Goal: Check status: Check status

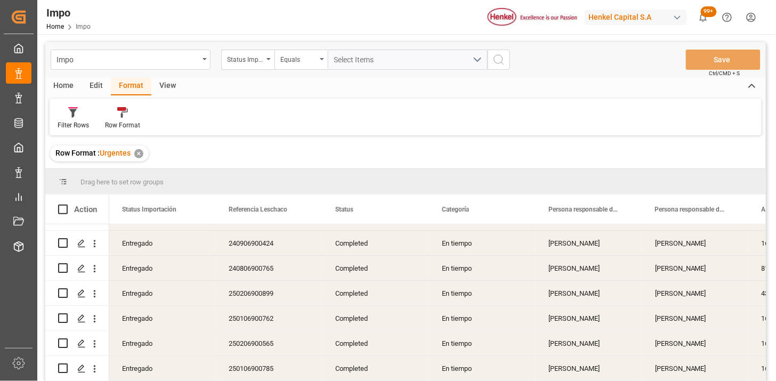
scroll to position [927, 0]
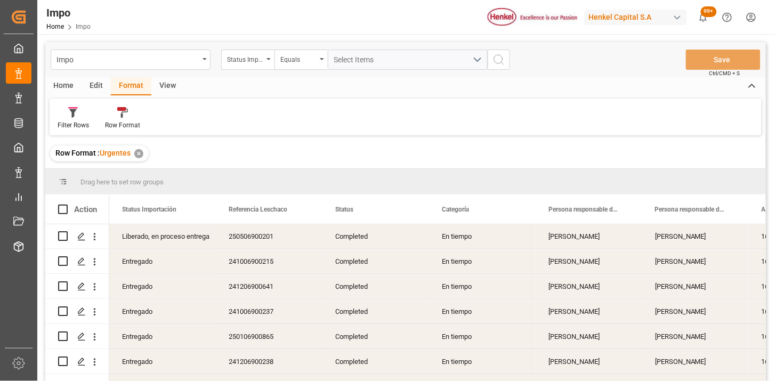
click at [172, 83] on div "View" at bounding box center [167, 86] width 33 height 18
click at [70, 112] on icon at bounding box center [68, 112] width 11 height 11
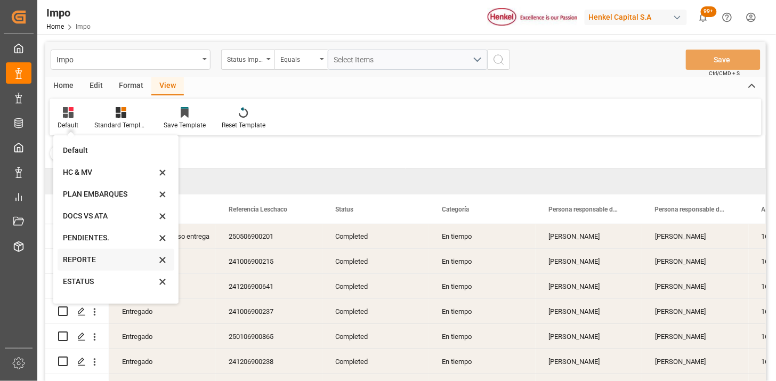
click at [104, 260] on div "REPORTE" at bounding box center [109, 259] width 93 height 11
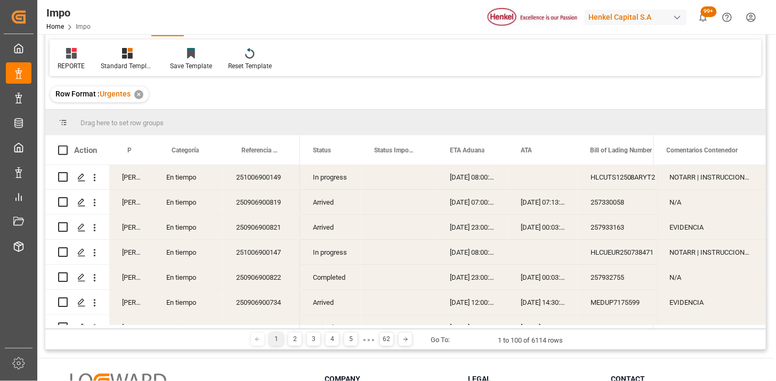
scroll to position [0, 0]
click at [329, 208] on div "Arrived" at bounding box center [330, 202] width 61 height 25
click at [344, 151] on span at bounding box center [344, 150] width 10 height 10
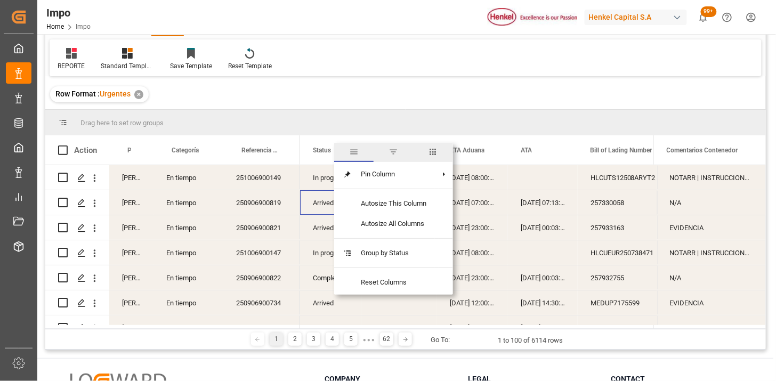
click at [391, 151] on span "filter" at bounding box center [393, 152] width 10 height 10
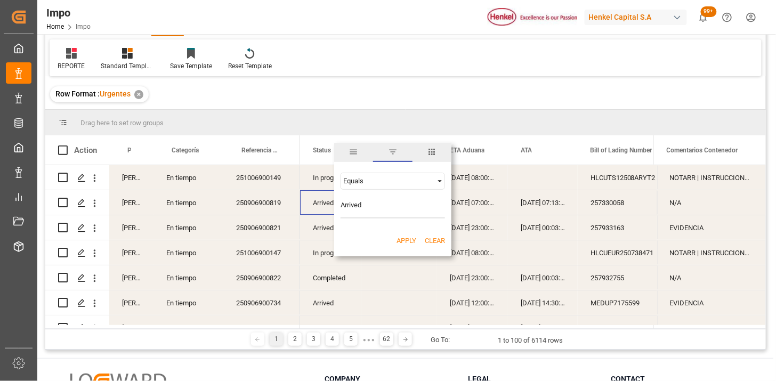
type input "Arrived"
click at [407, 241] on button "Apply" at bounding box center [406, 241] width 20 height 11
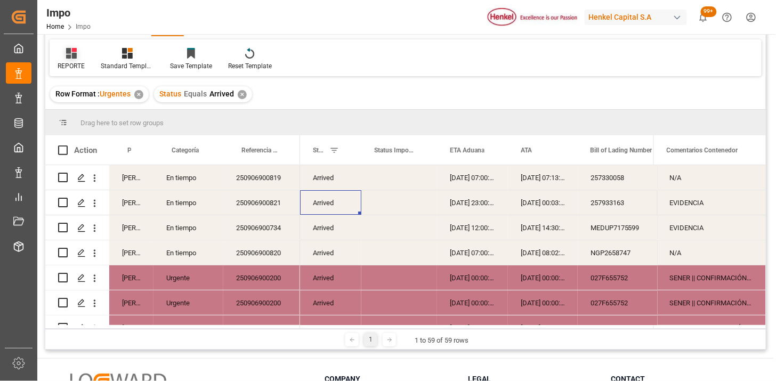
click at [75, 54] on icon at bounding box center [71, 53] width 11 height 11
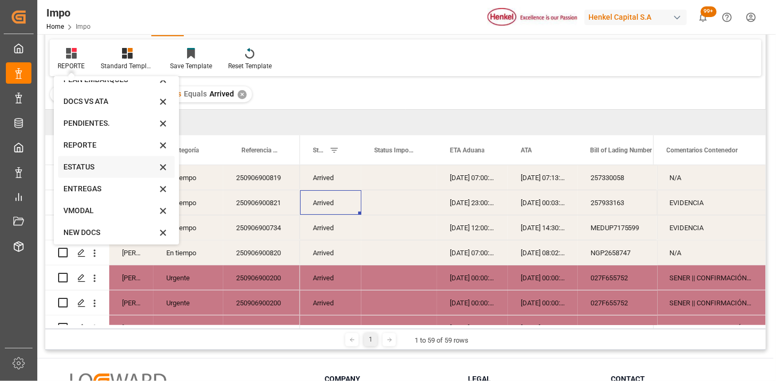
scroll to position [59, 0]
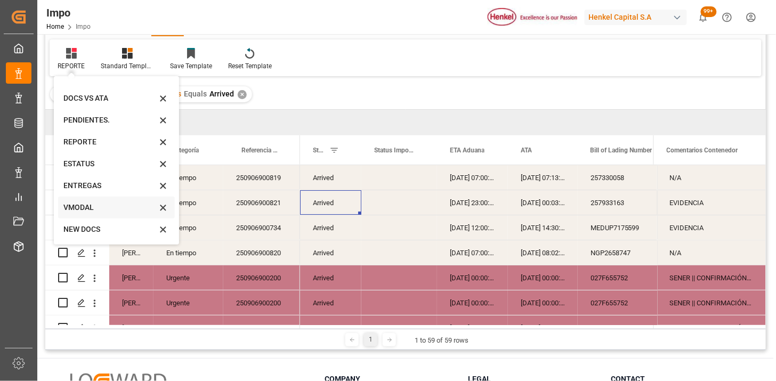
click at [98, 209] on div "VMODAL" at bounding box center [109, 207] width 93 height 11
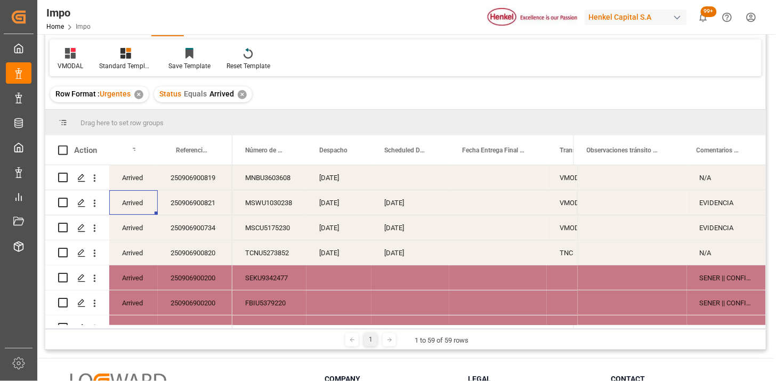
scroll to position [118, 0]
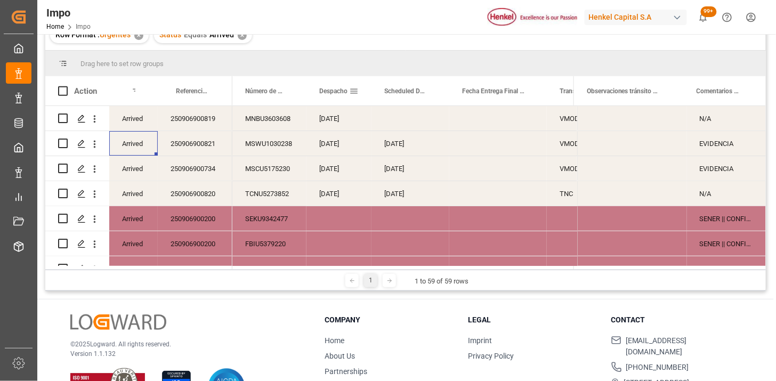
click at [353, 90] on span at bounding box center [354, 91] width 10 height 10
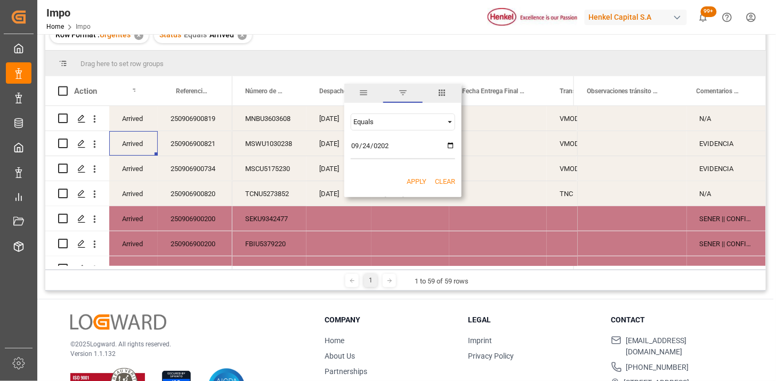
type input "[DATE]"
click at [412, 177] on button "Apply" at bounding box center [417, 181] width 20 height 11
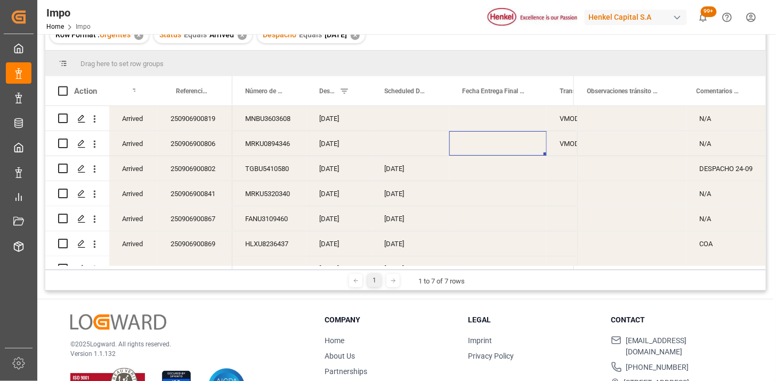
click at [541, 147] on div "Press SPACE to select this row." at bounding box center [498, 143] width 98 height 25
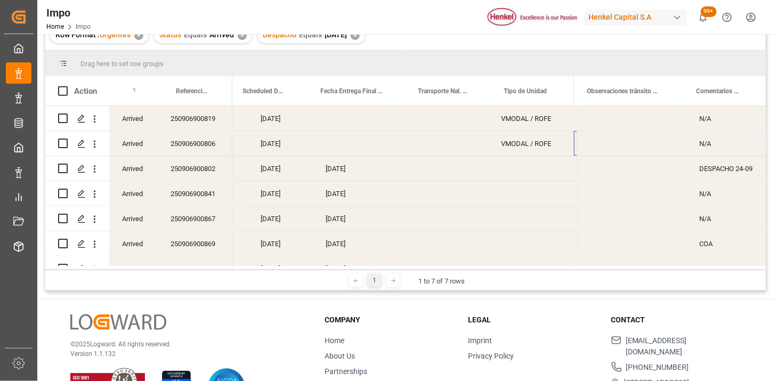
scroll to position [0, 141]
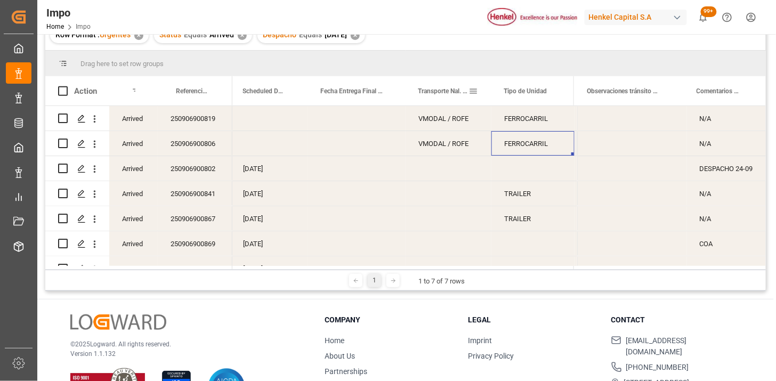
click at [474, 91] on span at bounding box center [473, 91] width 10 height 10
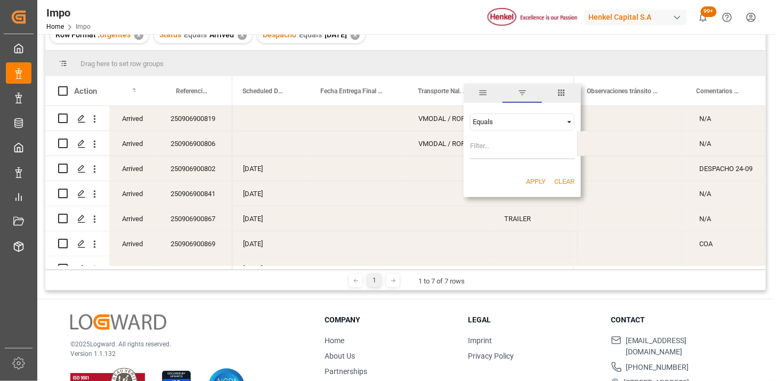
click at [504, 130] on div "Equals AND OR Equals" at bounding box center [522, 136] width 117 height 63
click at [504, 126] on div "Equals" at bounding box center [522, 122] width 104 height 17
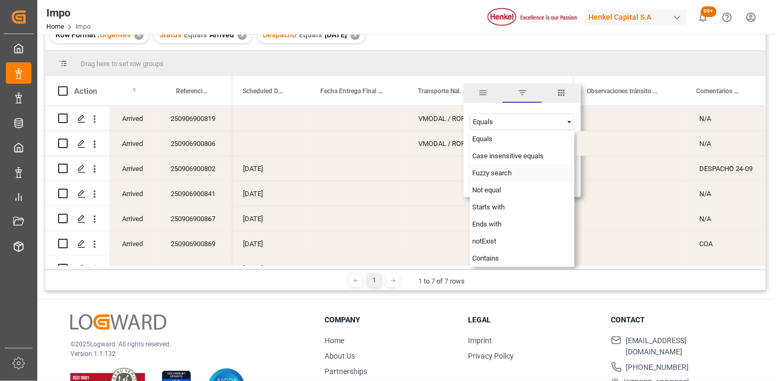
click at [492, 171] on span "Fuzzy search" at bounding box center [491, 173] width 39 height 8
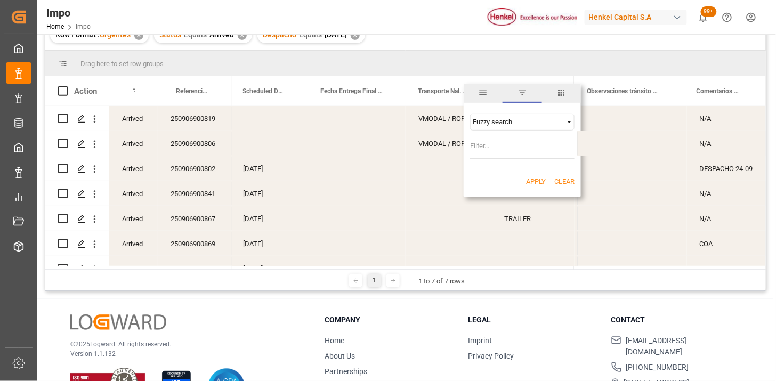
click at [488, 147] on input "Filter Value" at bounding box center [522, 148] width 104 height 21
type input "VMODAL"
click at [529, 176] on button "Apply" at bounding box center [536, 181] width 20 height 11
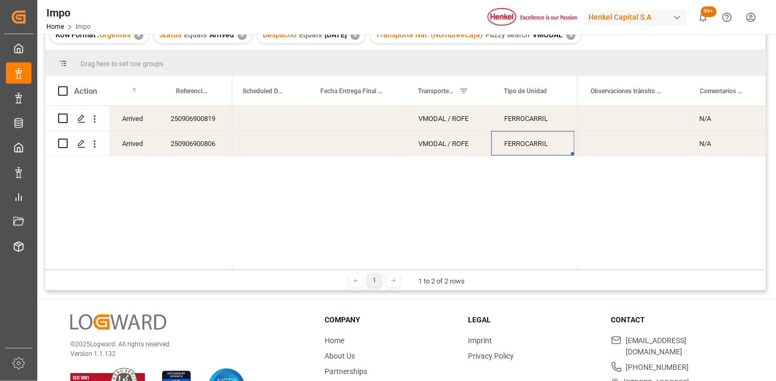
click at [200, 125] on div "250906900819" at bounding box center [195, 118] width 75 height 25
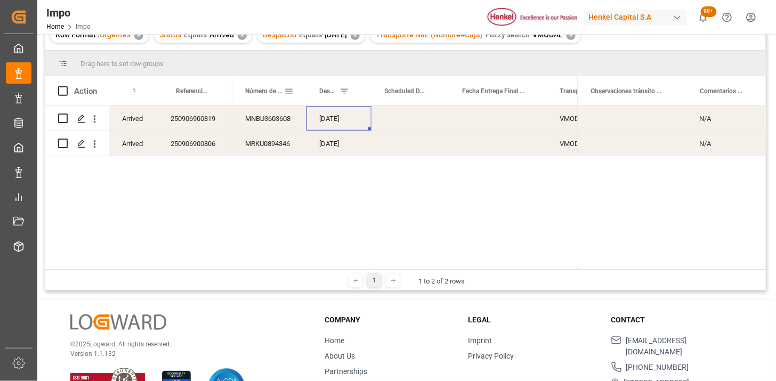
click at [290, 93] on span at bounding box center [289, 91] width 10 height 10
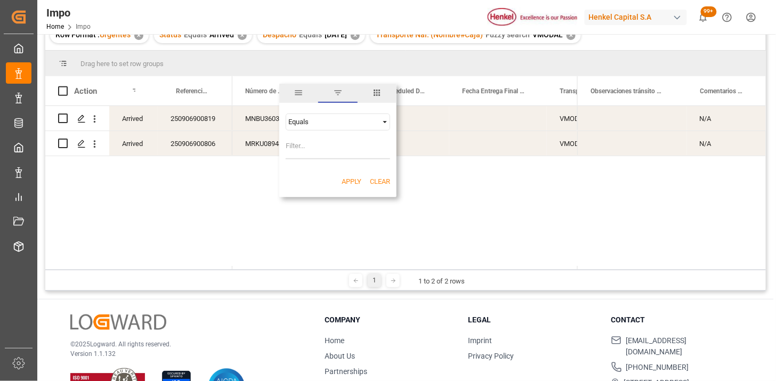
click at [372, 92] on span "columns" at bounding box center [377, 93] width 10 height 10
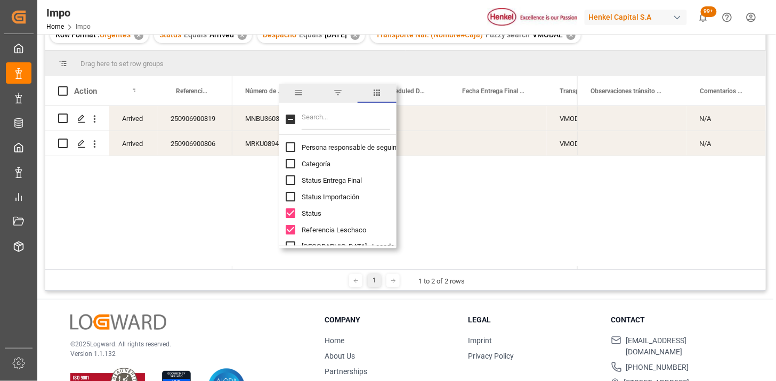
click at [345, 115] on input "Filter Columns Input" at bounding box center [346, 119] width 88 height 21
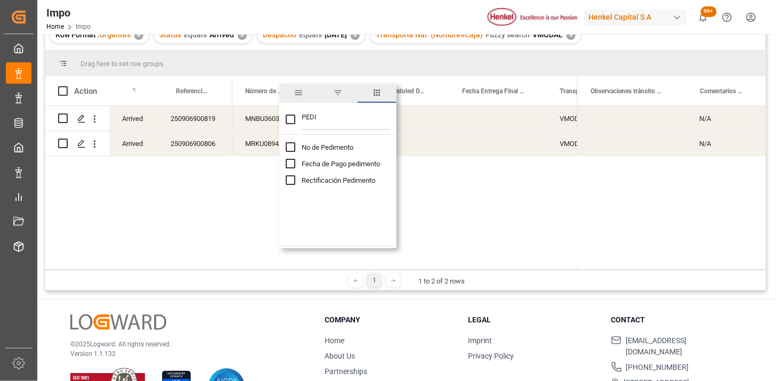
type input "PEDI"
click at [342, 147] on span "No de Pedimento" at bounding box center [328, 147] width 52 height 8
checkbox input "false"
checkbox input "true"
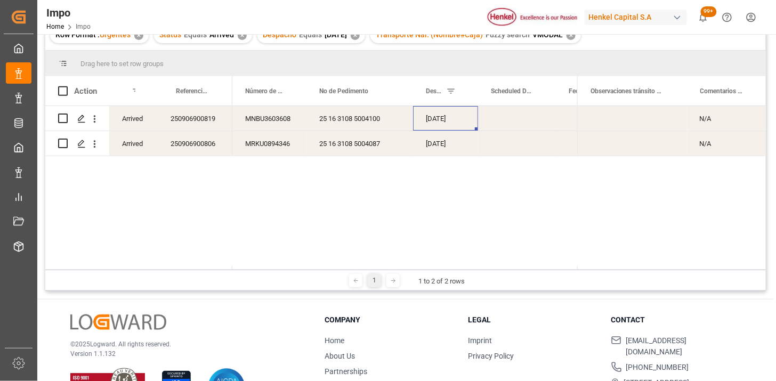
click at [265, 209] on div "MNBU3603608 [DATE] VMODAL / ROFE 25 16 3108 5004100 MRKU0894346 [DATE] VMODAL /…" at bounding box center [404, 188] width 345 height 164
click at [333, 124] on div "25 16 3108 5004100" at bounding box center [359, 118] width 107 height 25
click at [350, 150] on div "25 16 3108 5004087" at bounding box center [359, 143] width 107 height 25
click at [206, 121] on div "250906900819" at bounding box center [195, 118] width 75 height 25
click at [448, 120] on div "[DATE]" at bounding box center [445, 118] width 65 height 25
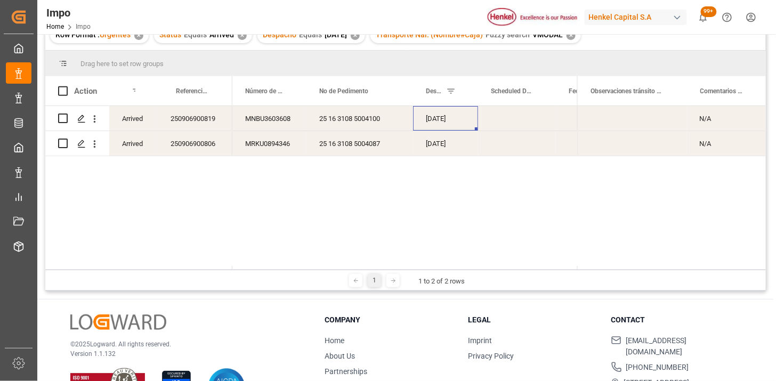
click at [448, 120] on div "[DATE]" at bounding box center [445, 118] width 65 height 25
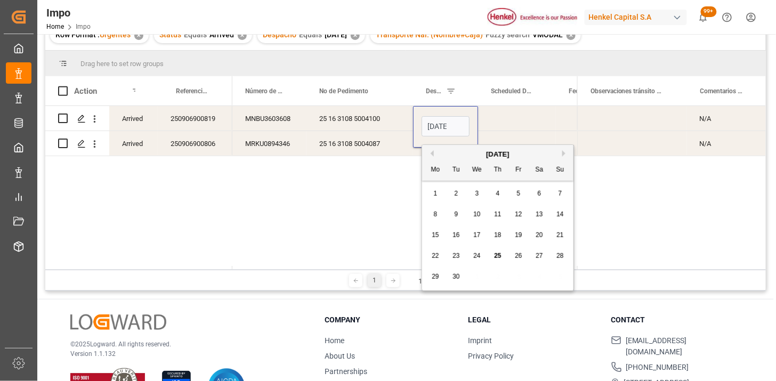
click at [448, 120] on input "[DATE]" at bounding box center [446, 126] width 48 height 20
type input "[DATE]"
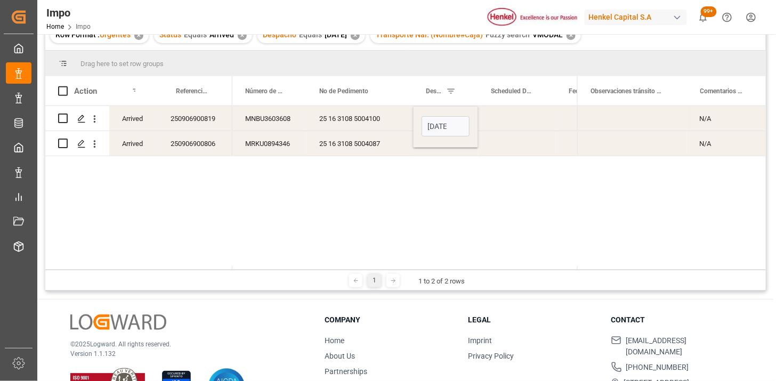
click at [385, 119] on div "25 16 3108 5004100" at bounding box center [359, 118] width 107 height 25
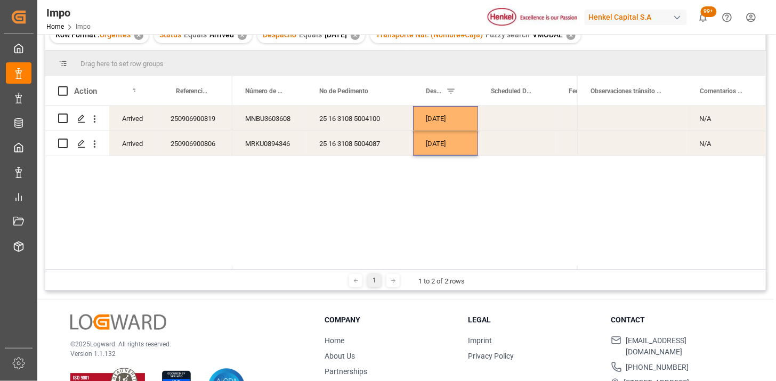
click at [708, 117] on div "N/A" at bounding box center [726, 118] width 79 height 25
click at [708, 117] on input "N/A" at bounding box center [726, 125] width 62 height 20
type input "DESPACHO REPROGRAMADO POR SATURACIÓN EN PUERTO"
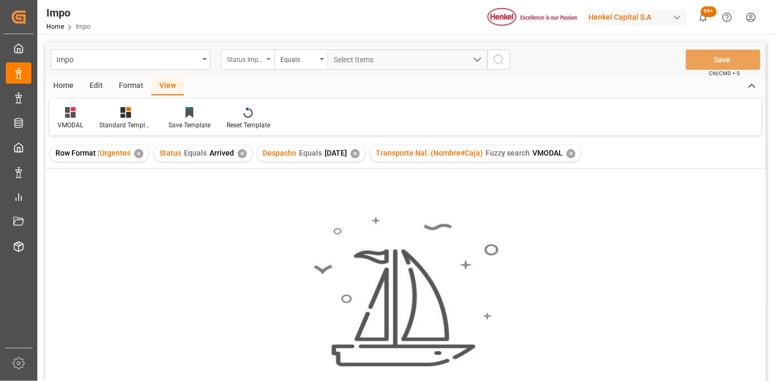
click at [249, 60] on div "Status Importación" at bounding box center [245, 58] width 36 height 12
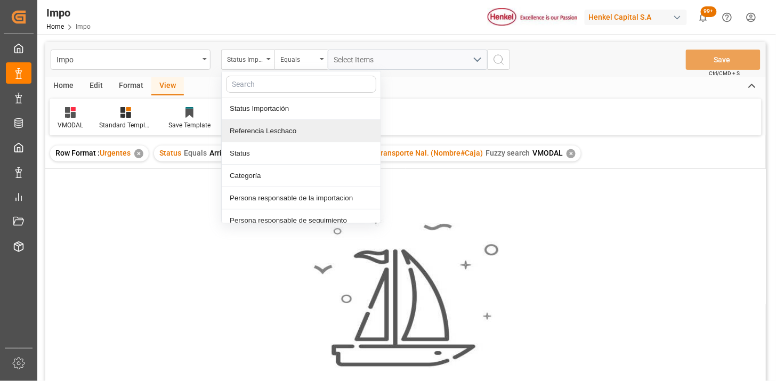
drag, startPoint x: 257, startPoint y: 104, endPoint x: 375, endPoint y: 79, distance: 120.4
click at [270, 128] on div "Referencia Leschaco" at bounding box center [301, 131] width 159 height 22
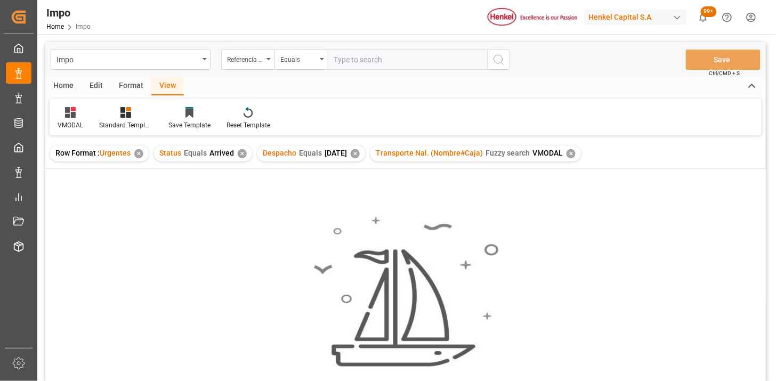
click at [398, 59] on input "text" at bounding box center [408, 60] width 160 height 20
type input "251015080035"
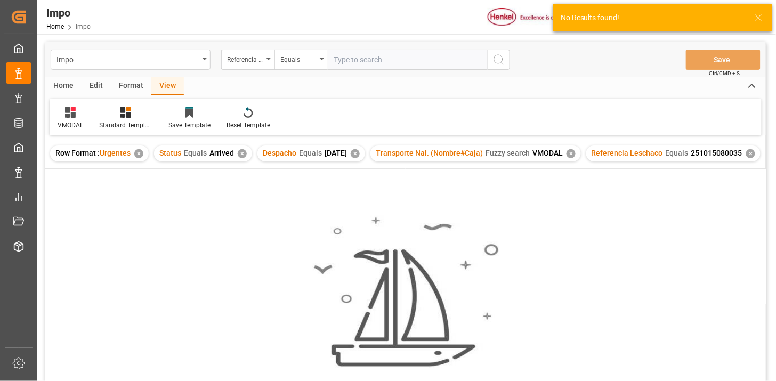
click at [242, 155] on div "✕" at bounding box center [242, 153] width 9 height 9
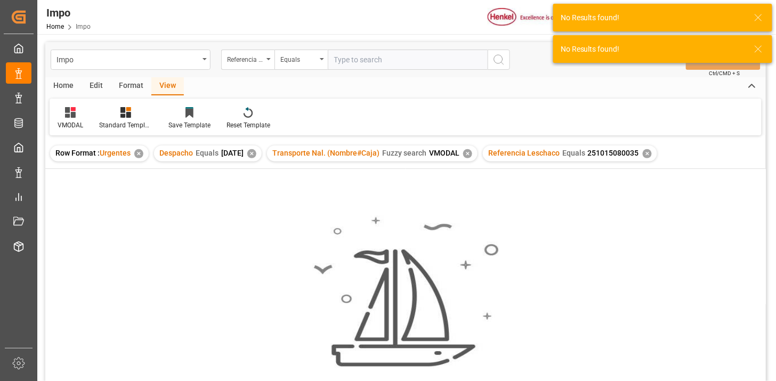
click at [256, 153] on div "✕" at bounding box center [251, 153] width 9 height 9
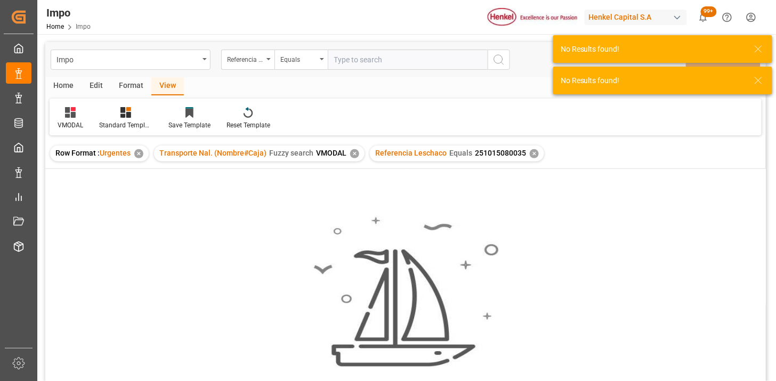
click at [355, 153] on div "✕" at bounding box center [354, 153] width 9 height 9
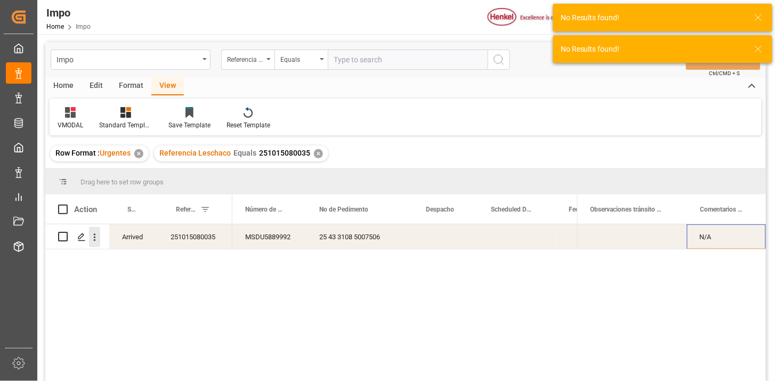
click at [94, 246] on button "open menu" at bounding box center [94, 237] width 11 height 20
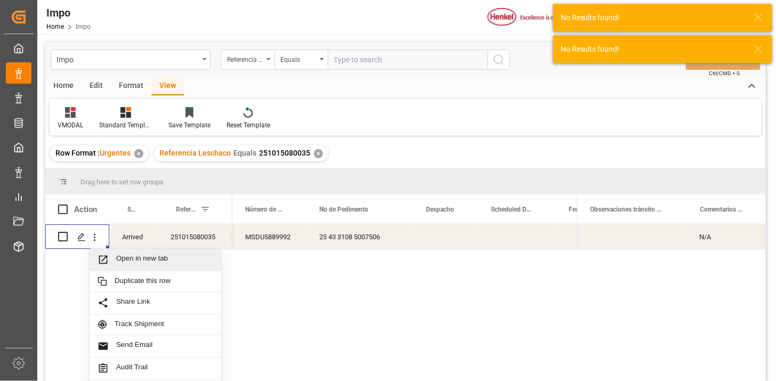
click at [109, 257] on span "Press SPACE to select this row." at bounding box center [107, 259] width 19 height 11
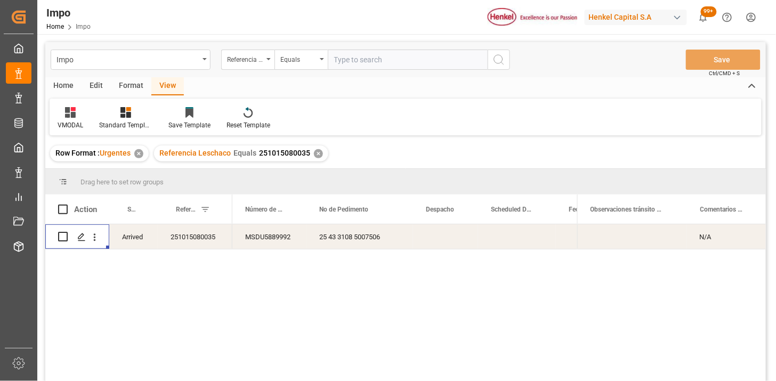
click at [350, 64] on input "text" at bounding box center [408, 60] width 160 height 20
paste input "251015080065"
type input "251015080065"
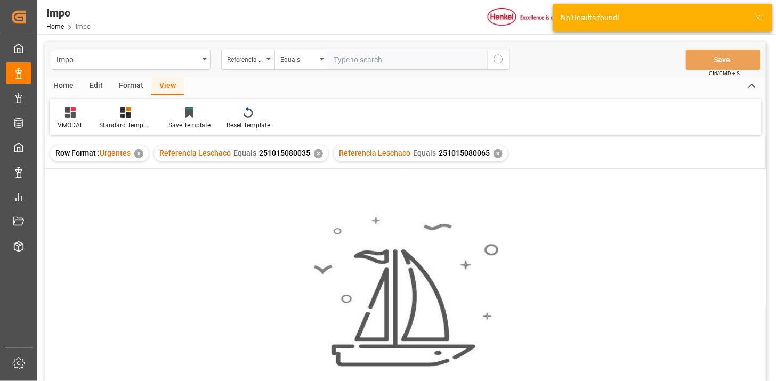
click at [316, 155] on div "✕" at bounding box center [318, 153] width 9 height 9
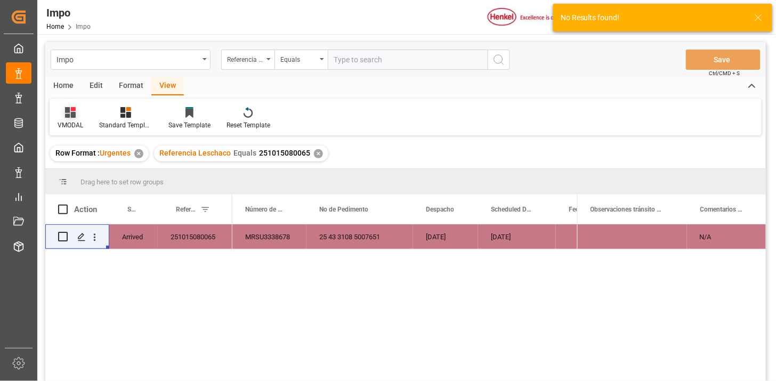
click at [69, 114] on icon at bounding box center [70, 112] width 11 height 11
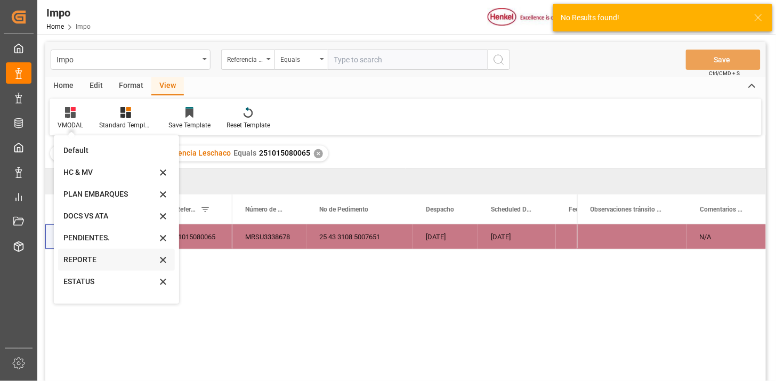
click at [96, 259] on div "REPORTE" at bounding box center [109, 259] width 93 height 11
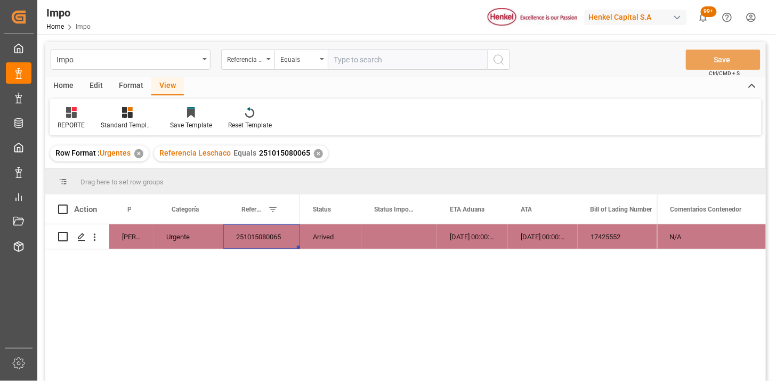
click at [273, 241] on div "251015080065" at bounding box center [261, 236] width 77 height 25
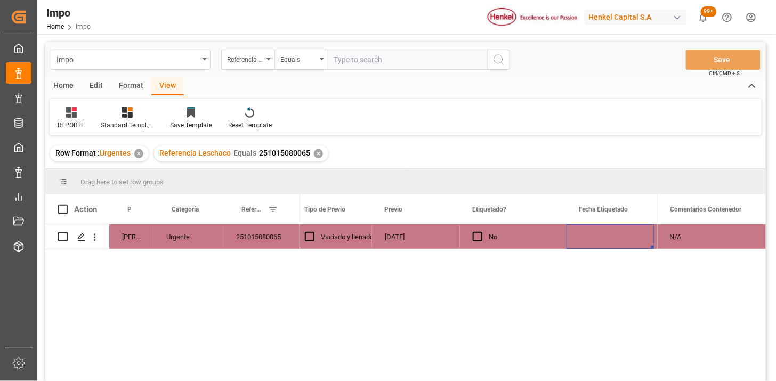
scroll to position [0, 1368]
click at [504, 236] on div "[DATE]" at bounding box center [513, 236] width 88 height 25
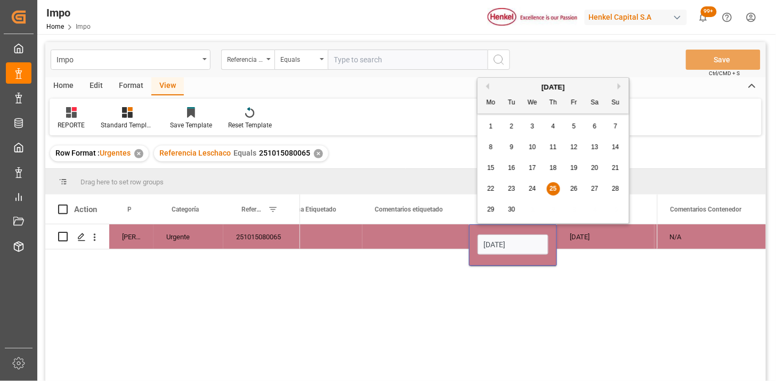
click at [504, 236] on input "[DATE]" at bounding box center [512, 244] width 71 height 20
type input "[DATE]"
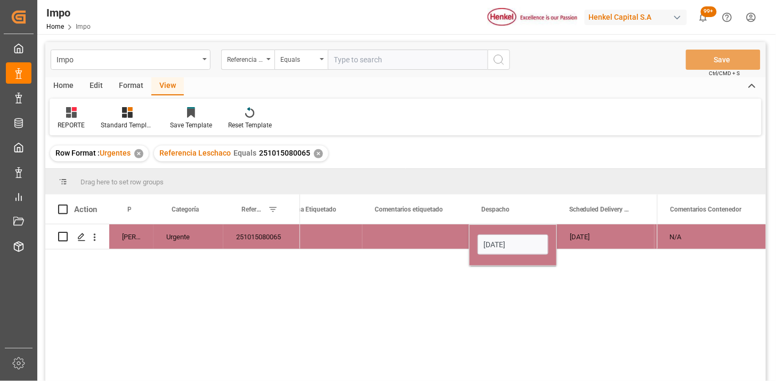
click at [434, 231] on div "Press SPACE to select this row." at bounding box center [415, 236] width 107 height 25
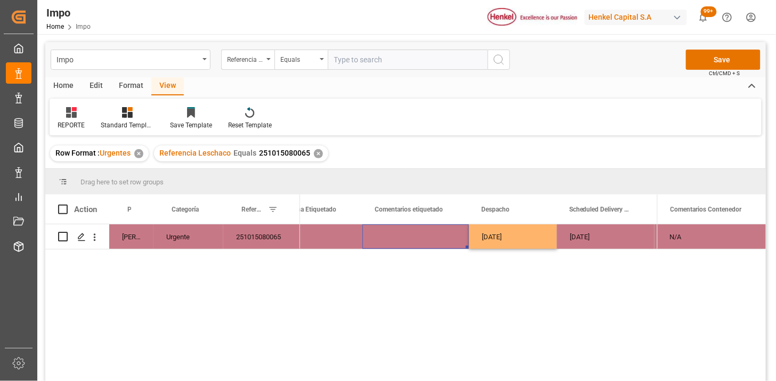
click at [267, 241] on div "251015080065" at bounding box center [261, 236] width 77 height 25
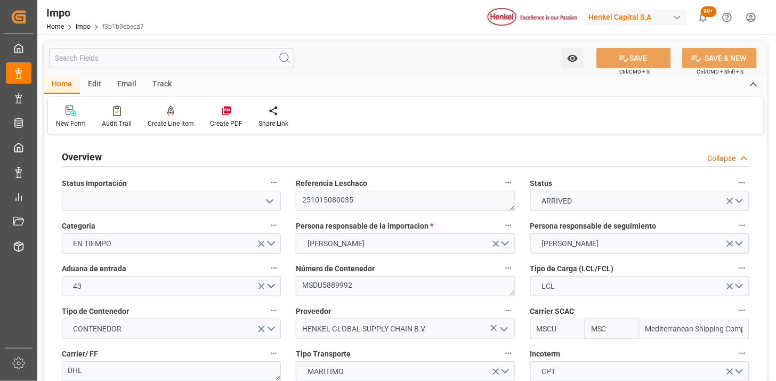
type input "MSC"
type input "Mediterranean Shipping Company"
type input "1"
type input "1.643"
type input "1"
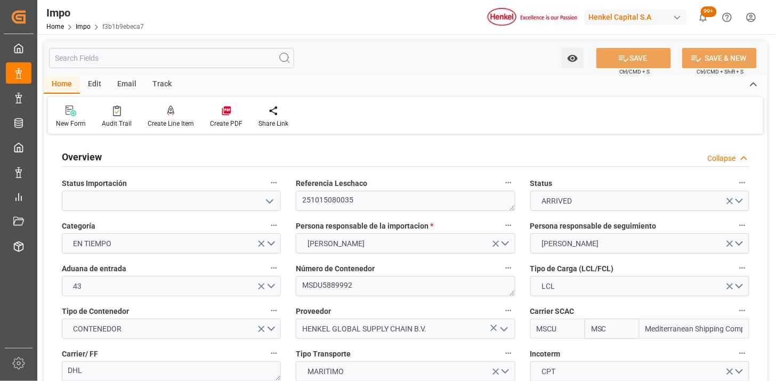
type input "05-09-2025"
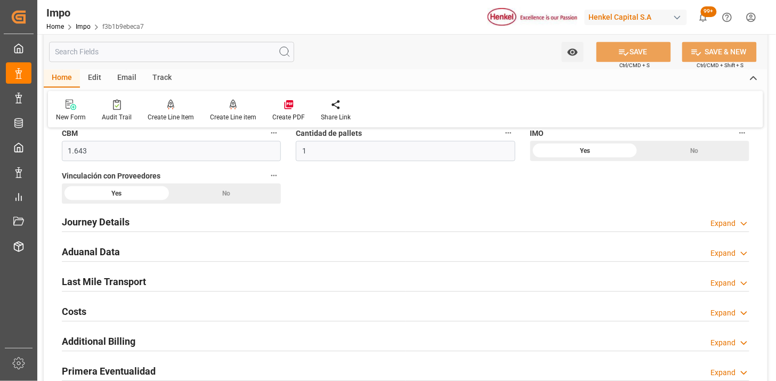
scroll to position [651, 0]
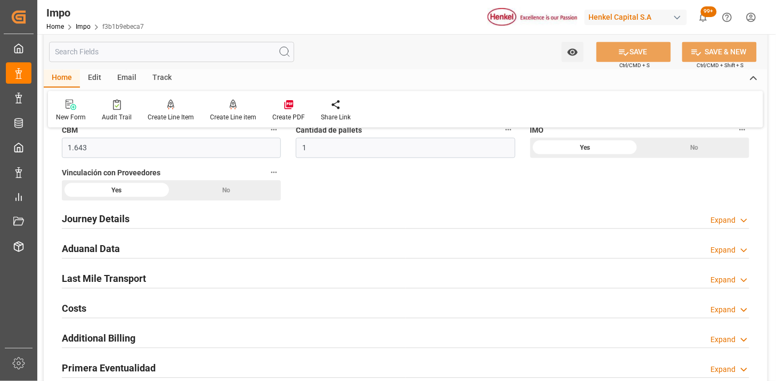
click at [273, 250] on div "Aduanal Data Expand" at bounding box center [405, 248] width 687 height 20
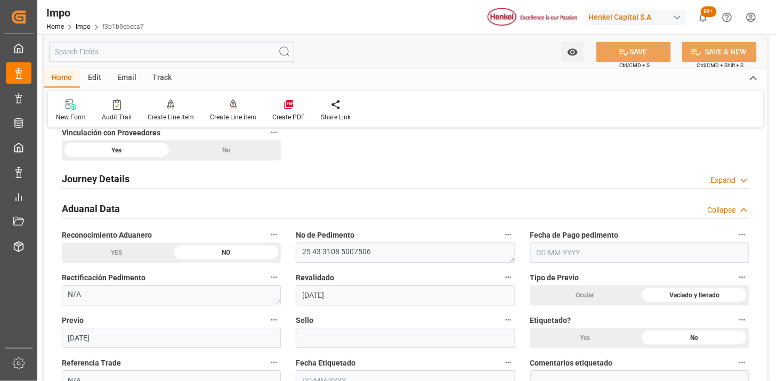
scroll to position [770, 0]
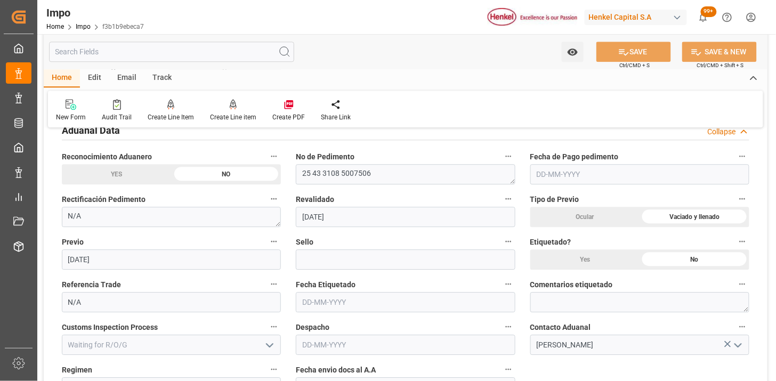
click at [546, 179] on input "text" at bounding box center [639, 174] width 219 height 20
type input "[DATE]"
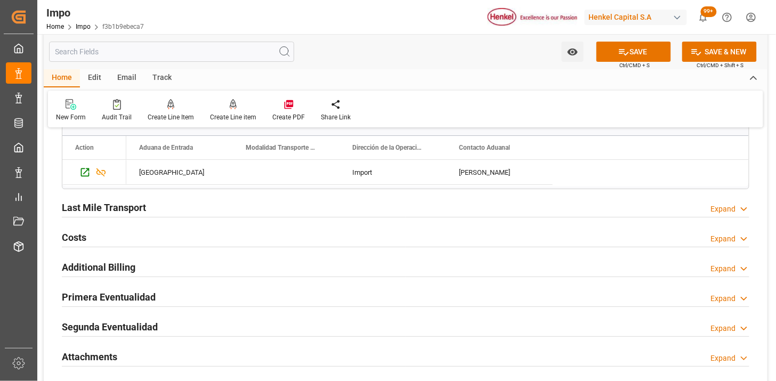
scroll to position [1125, 0]
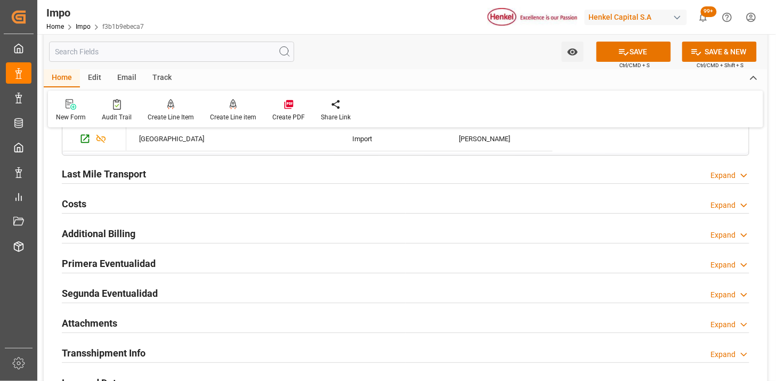
click at [210, 174] on div "Last Mile Transport Expand" at bounding box center [405, 173] width 687 height 20
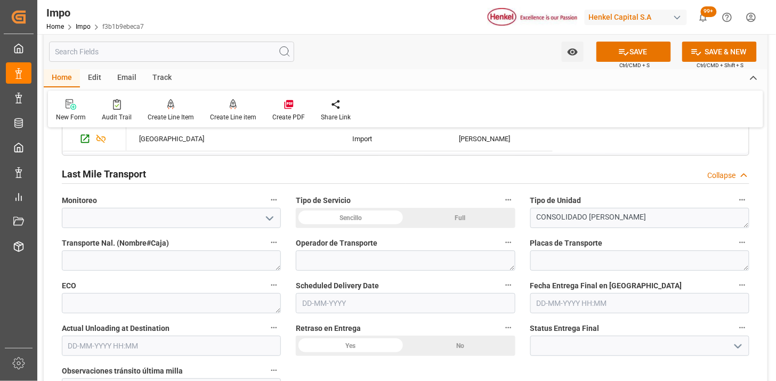
click at [210, 174] on div "Last Mile Transport Collapse" at bounding box center [405, 173] width 687 height 20
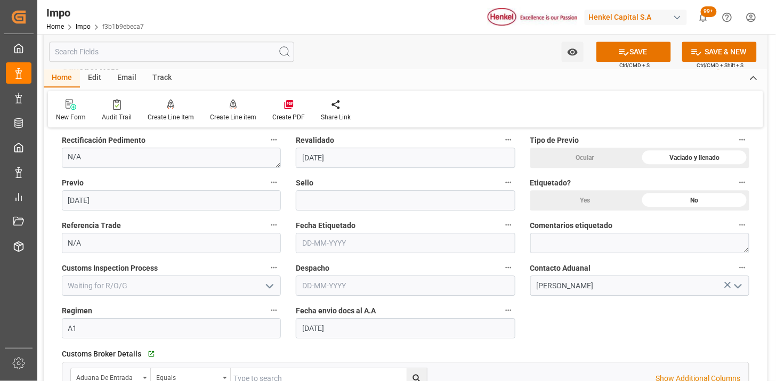
scroll to position [888, 0]
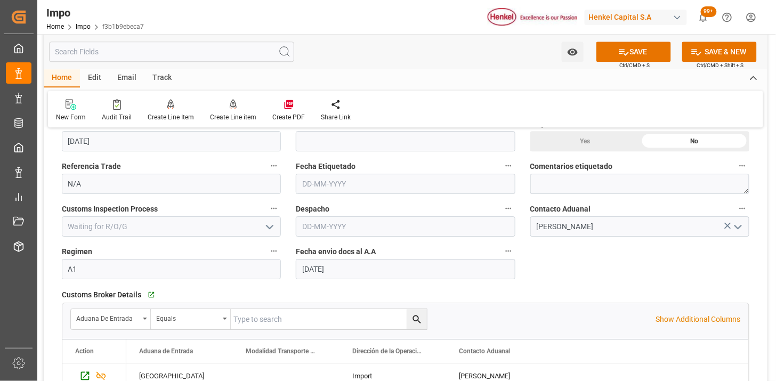
click at [345, 231] on input "text" at bounding box center [405, 226] width 219 height 20
type input "[DATE]"
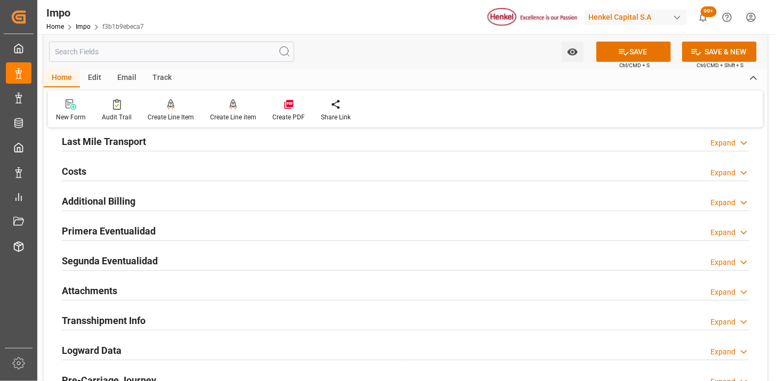
scroll to position [1184, 0]
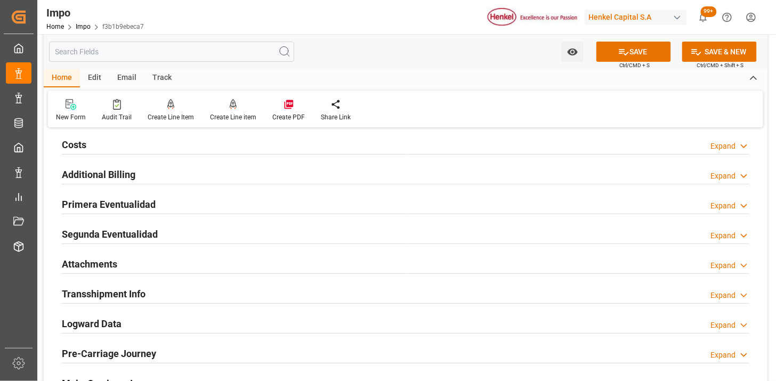
click at [269, 204] on div "Primera Eventualidad Expand" at bounding box center [405, 203] width 687 height 20
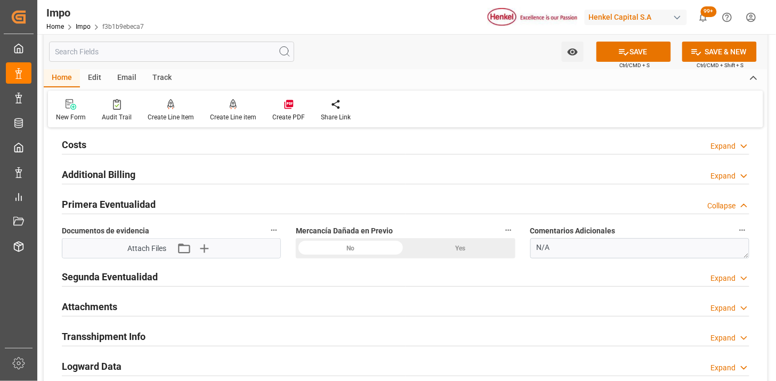
click at [449, 250] on div "Yes" at bounding box center [461, 248] width 110 height 20
click at [633, 255] on textarea "N/A" at bounding box center [639, 248] width 219 height 20
paste textarea "TAMBORES ABOLLADOS Y LIGERAMENTE RASPADOS, SIN DERRAME"
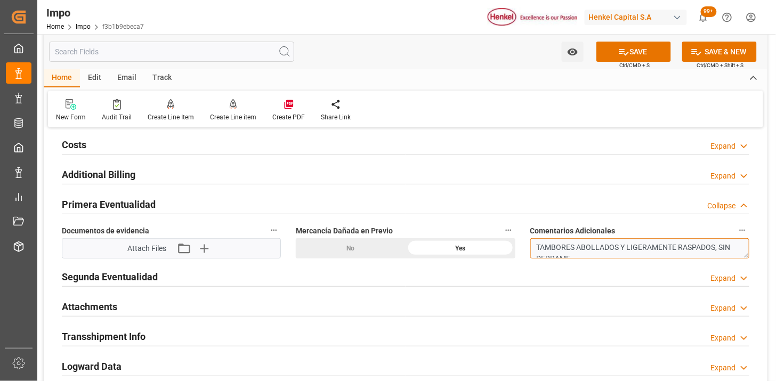
scroll to position [4, 0]
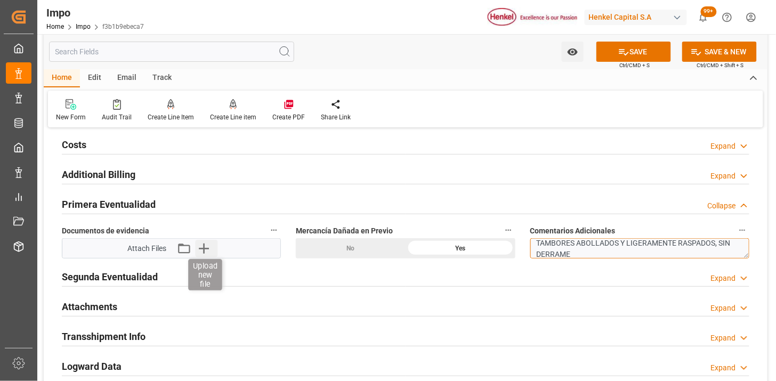
type textarea "TAMBORES ABOLLADOS Y LIGERAMENTE RASPADOS, SIN DERRAME"
click at [201, 247] on icon "button" at bounding box center [203, 248] width 17 height 17
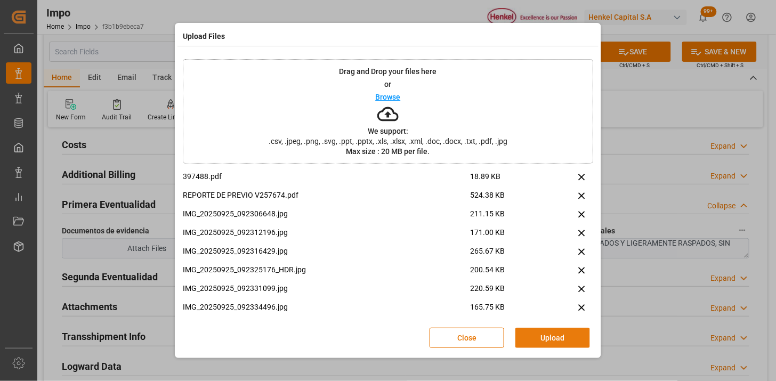
click at [551, 342] on button "Upload" at bounding box center [552, 338] width 75 height 20
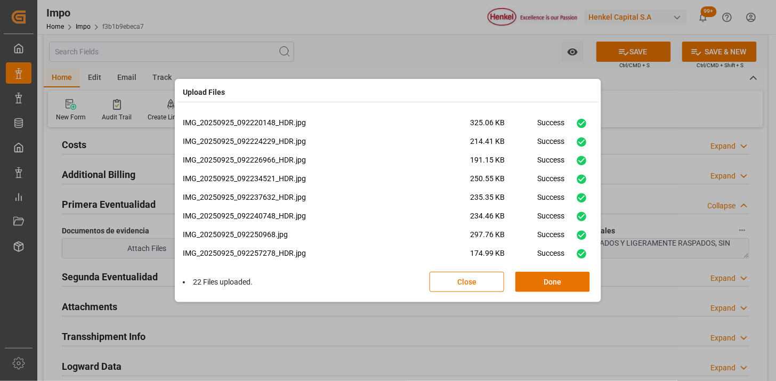
scroll to position [268, 0]
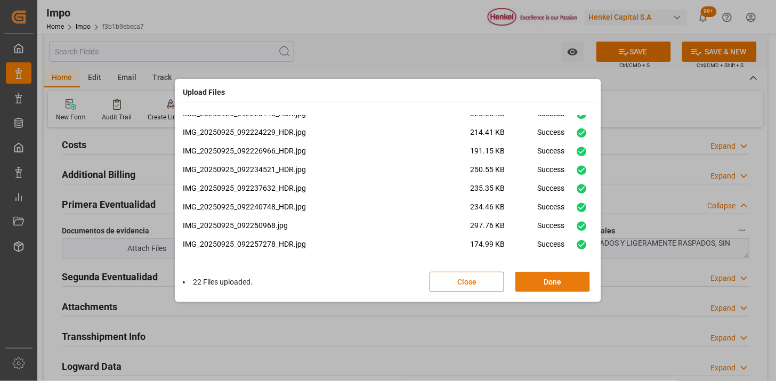
click at [555, 281] on button "Done" at bounding box center [552, 282] width 75 height 20
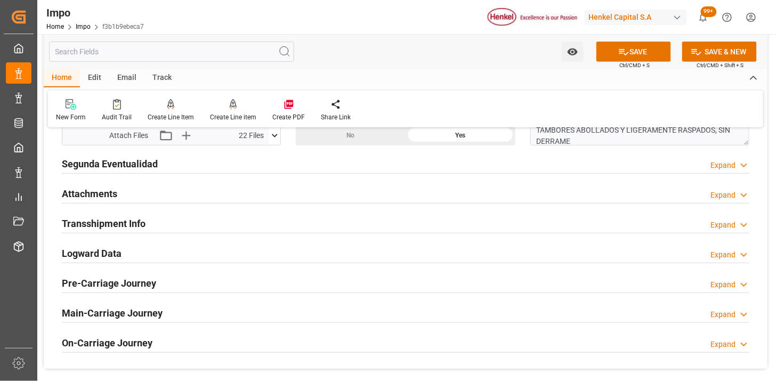
scroll to position [1302, 0]
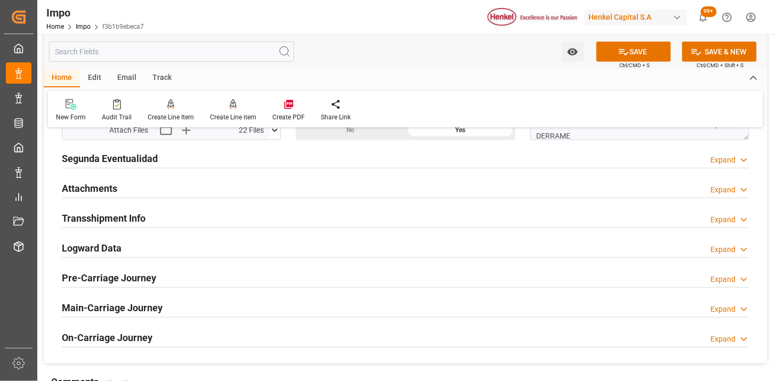
click at [156, 196] on div "Attachments Expand" at bounding box center [405, 187] width 687 height 20
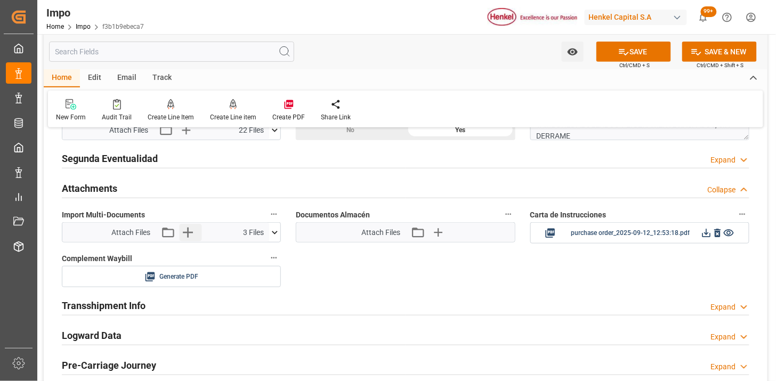
click at [196, 230] on button "Upload new file" at bounding box center [190, 232] width 22 height 17
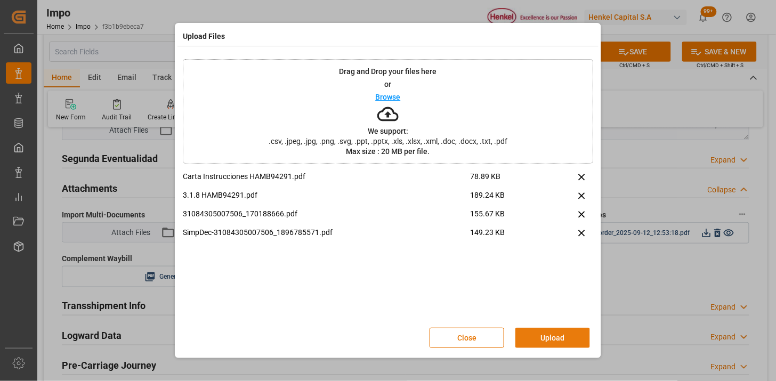
click at [537, 337] on button "Upload" at bounding box center [552, 338] width 75 height 20
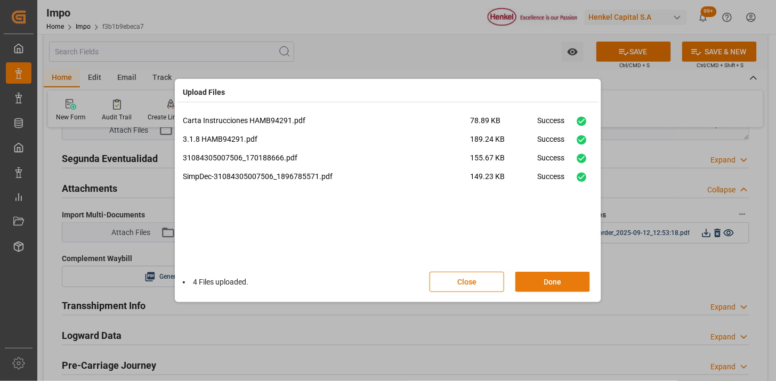
click at [541, 290] on button "Done" at bounding box center [552, 282] width 75 height 20
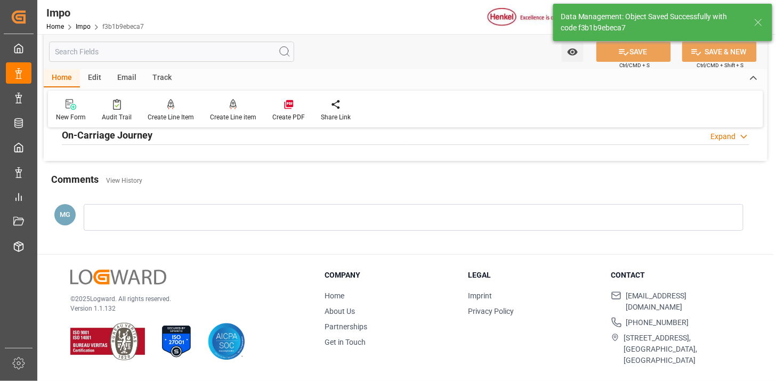
scroll to position [933, 0]
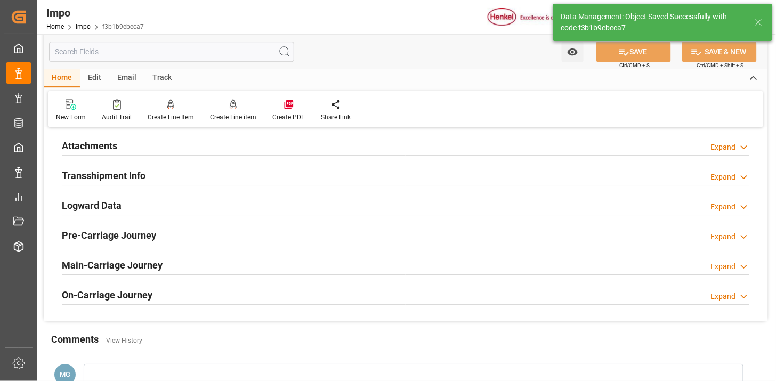
click at [143, 150] on div "Attachments Expand" at bounding box center [405, 145] width 687 height 20
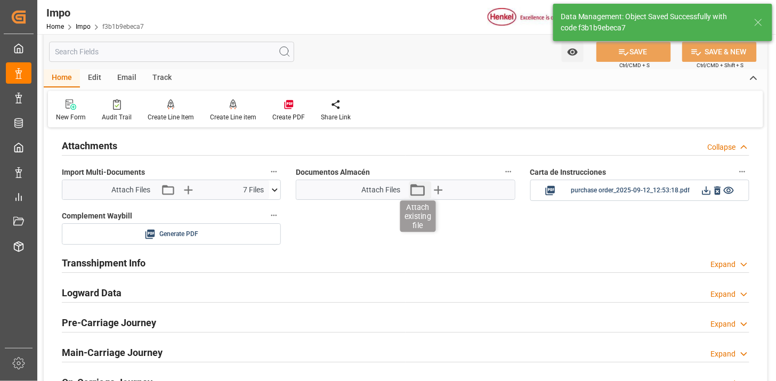
click at [419, 193] on icon "button" at bounding box center [417, 189] width 17 height 17
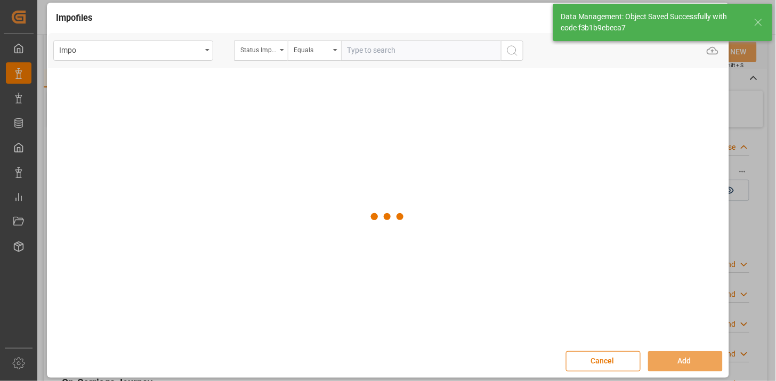
click at [273, 50] on div "Status Importación" at bounding box center [258, 49] width 36 height 12
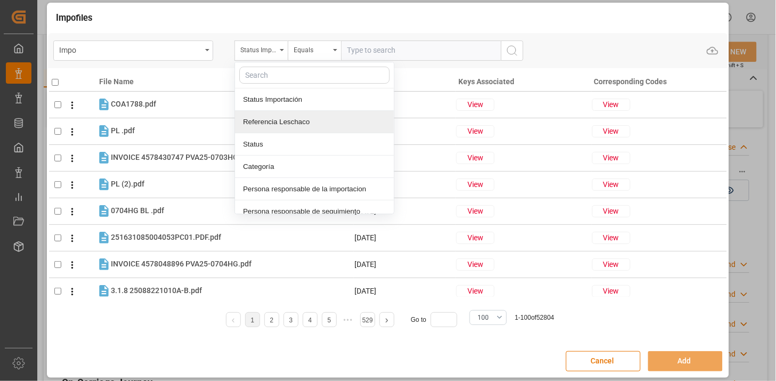
drag, startPoint x: 299, startPoint y: 120, endPoint x: 346, endPoint y: 67, distance: 71.3
click at [301, 119] on div "Referencia Leschaco" at bounding box center [314, 122] width 159 height 22
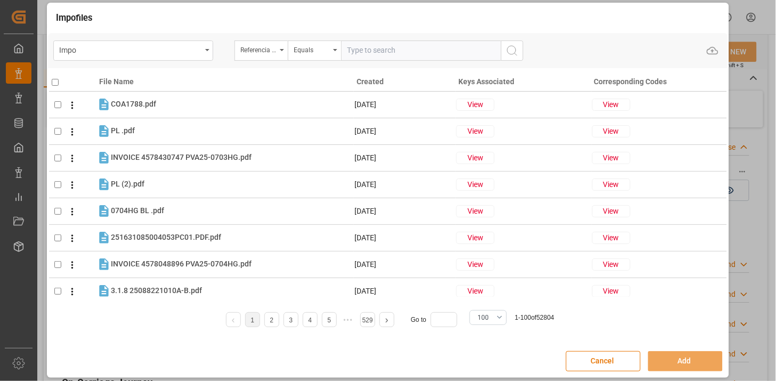
click at [353, 51] on input "text" at bounding box center [421, 51] width 160 height 20
paste input "251015080035"
type input "251015080035"
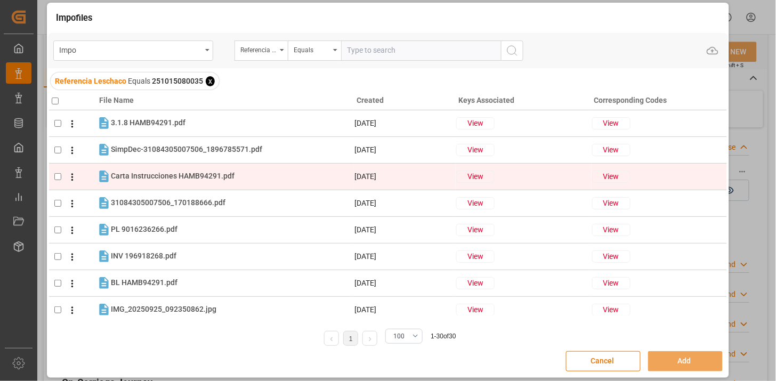
drag, startPoint x: 168, startPoint y: 200, endPoint x: 164, endPoint y: 180, distance: 20.6
click at [166, 198] on span "31084305007506_170188666.pdf" at bounding box center [168, 202] width 115 height 9
checkbox input "true"
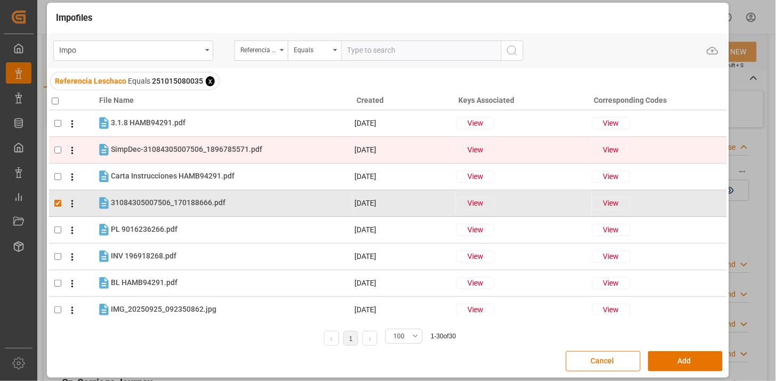
drag, startPoint x: 164, startPoint y: 180, endPoint x: 163, endPoint y: 140, distance: 40.0
click at [163, 140] on tr "SimpDec-31084305007506_1896785571.pdf SimpDec-31084305007506_1896785571.pdf 25-…" at bounding box center [388, 149] width 678 height 27
checkbox input "true"
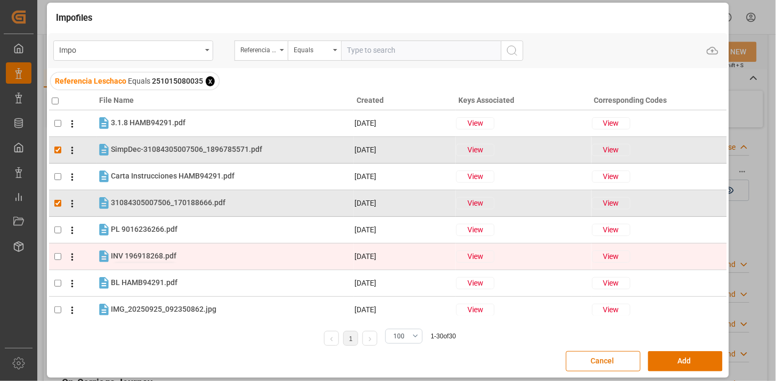
click at [173, 252] on span "INV 196918268.pdf" at bounding box center [144, 256] width 66 height 9
checkbox input "true"
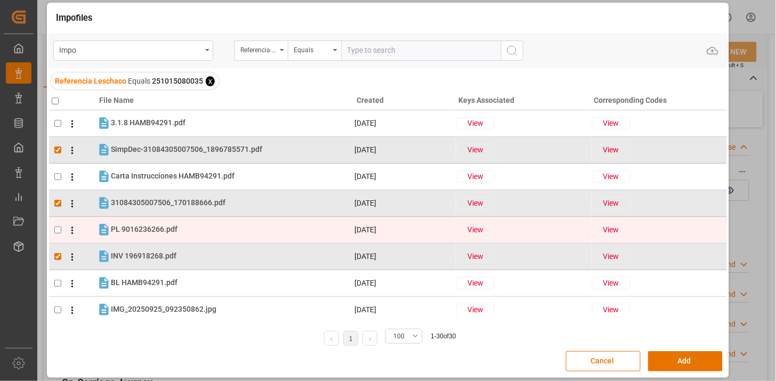
click at [177, 242] on tr "PL 9016236266.pdf PL 9016236266.pdf 12-09-2025 View View" at bounding box center [388, 229] width 678 height 27
checkbox input "true"
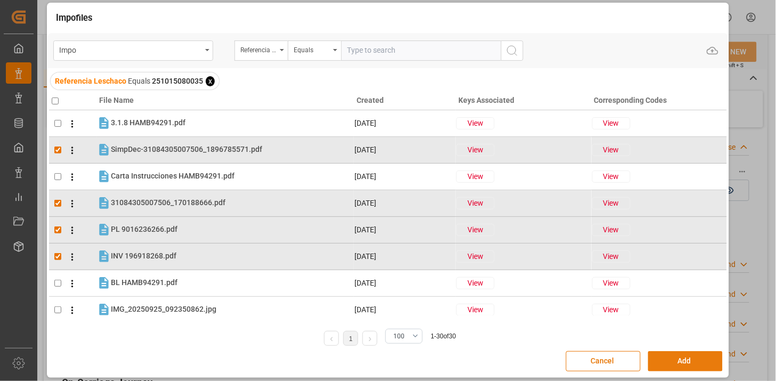
click at [674, 363] on button "Add" at bounding box center [685, 361] width 75 height 20
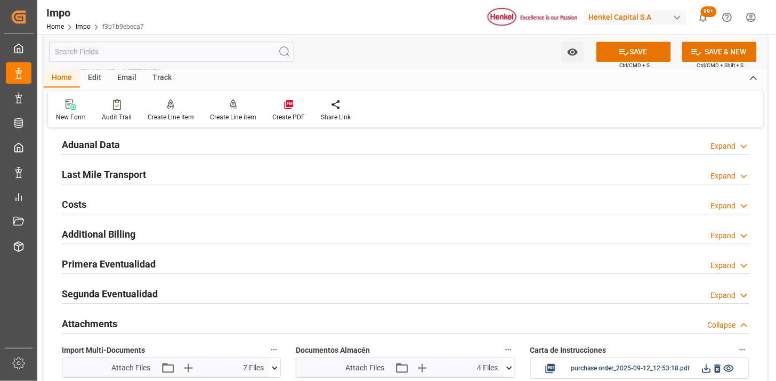
scroll to position [696, 0]
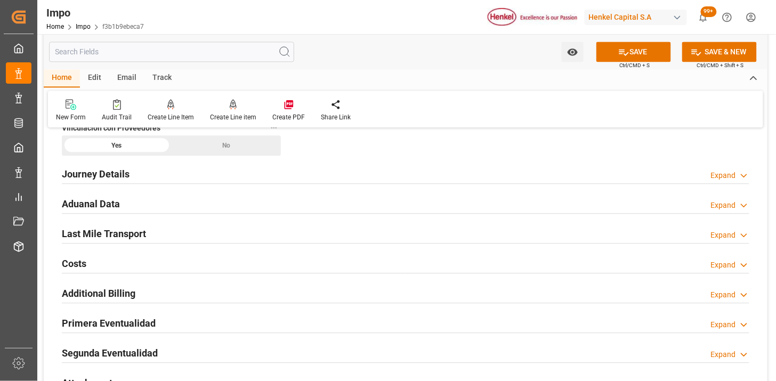
click at [269, 208] on div "Aduanal Data Expand" at bounding box center [405, 203] width 687 height 20
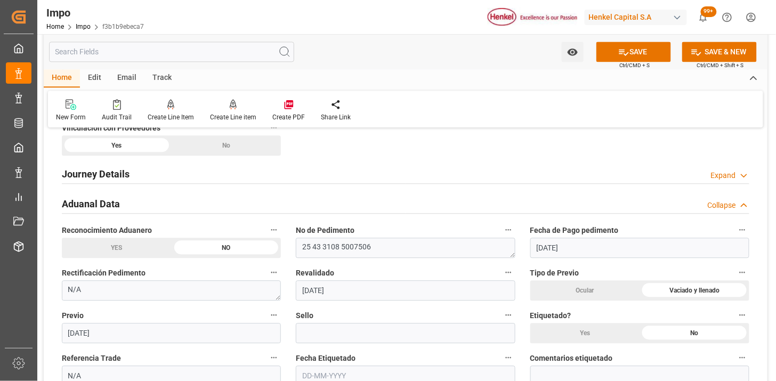
click at [276, 201] on div "Aduanal Data Collapse" at bounding box center [405, 203] width 687 height 20
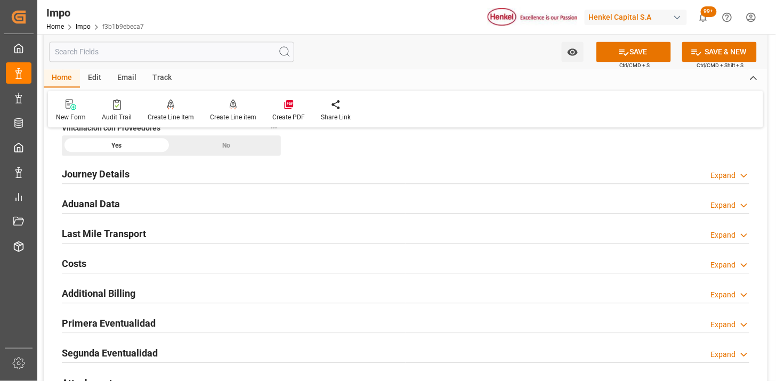
click at [256, 238] on div "Last Mile Transport Expand" at bounding box center [405, 233] width 687 height 20
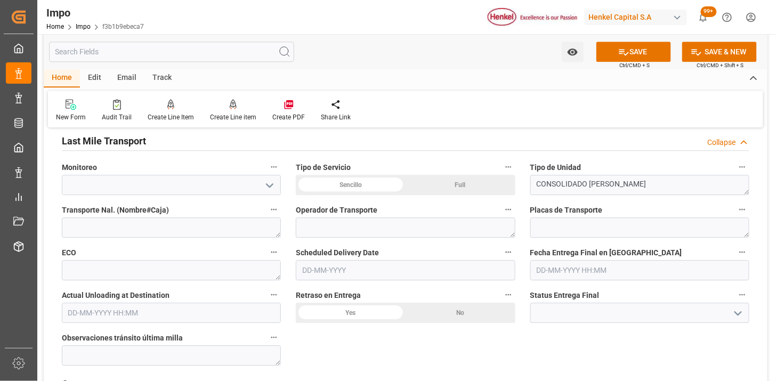
scroll to position [814, 0]
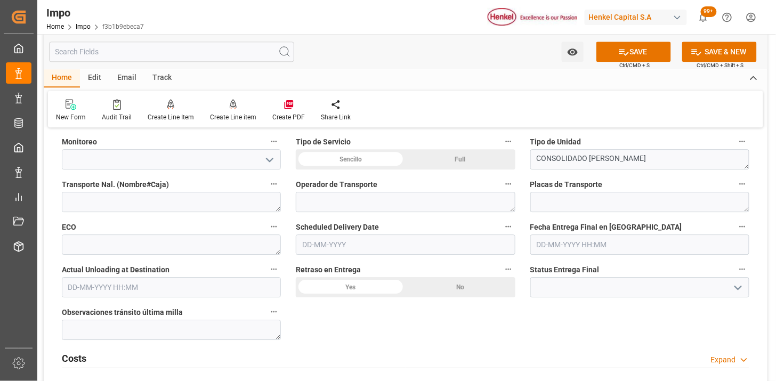
click at [368, 158] on div "Sencillo" at bounding box center [351, 159] width 110 height 20
click at [357, 253] on input "text" at bounding box center [405, 244] width 219 height 20
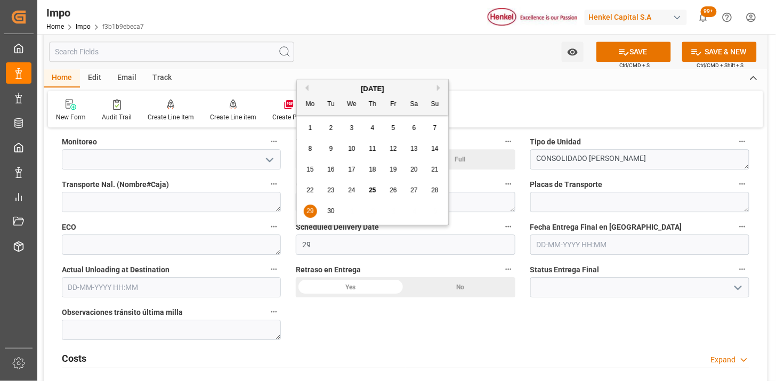
type input "[DATE]"
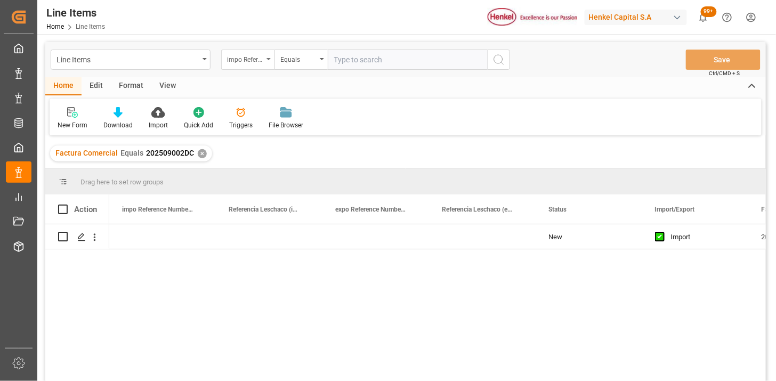
click at [257, 62] on div "impo Reference Number WF" at bounding box center [245, 58] width 36 height 12
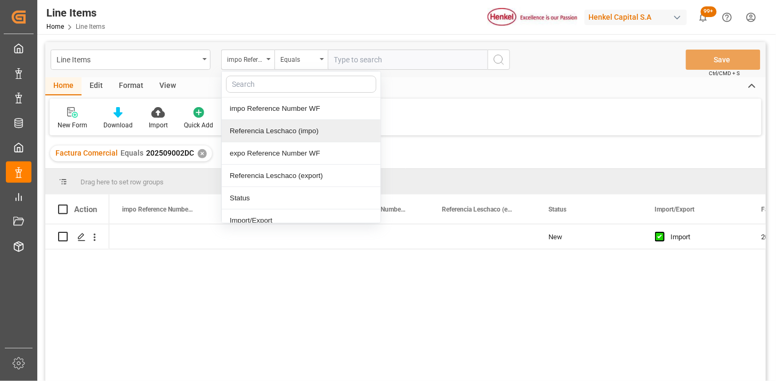
click at [281, 137] on div "Referencia Leschaco (impo)" at bounding box center [301, 131] width 159 height 22
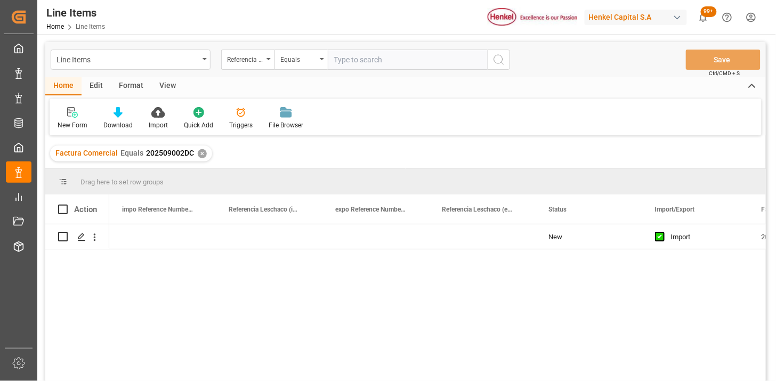
click at [386, 55] on input "text" at bounding box center [408, 60] width 160 height 20
paste input "251015080035"
type input "251015080035"
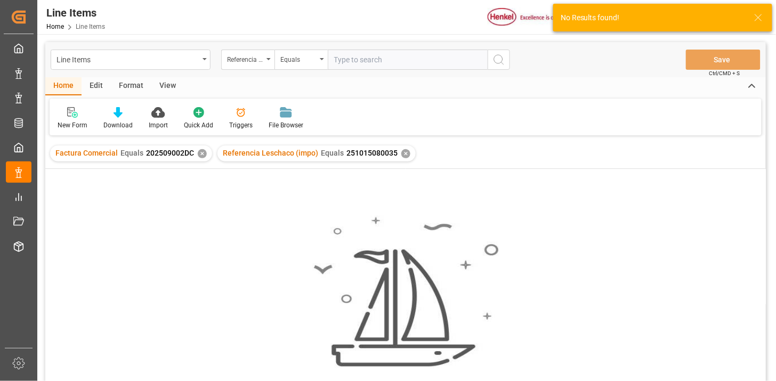
click at [198, 156] on div "✕" at bounding box center [202, 153] width 9 height 9
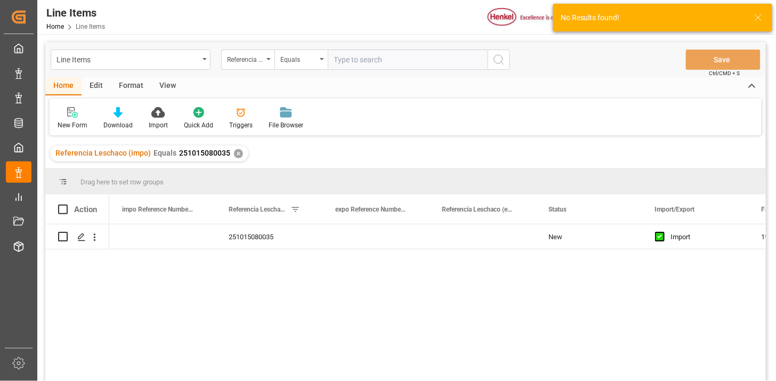
click at [165, 87] on div "View" at bounding box center [167, 86] width 33 height 18
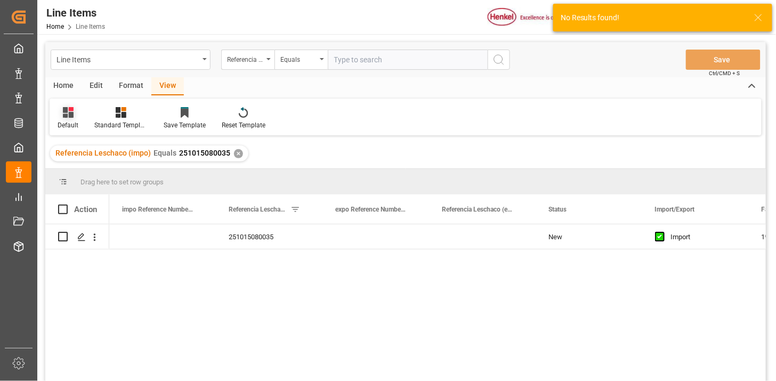
click at [66, 116] on icon at bounding box center [68, 112] width 11 height 11
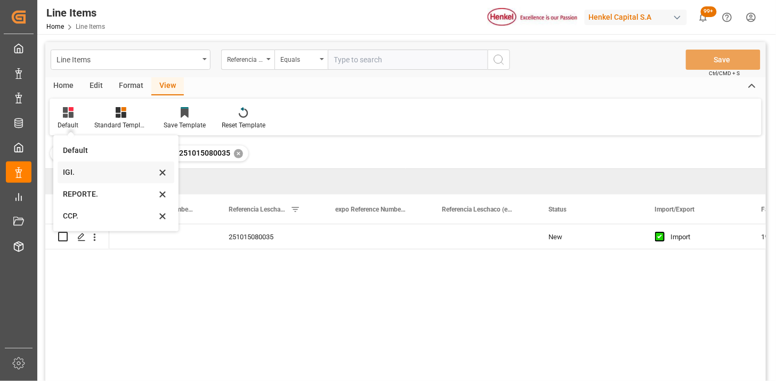
click at [90, 177] on div "IGI." at bounding box center [109, 172] width 93 height 11
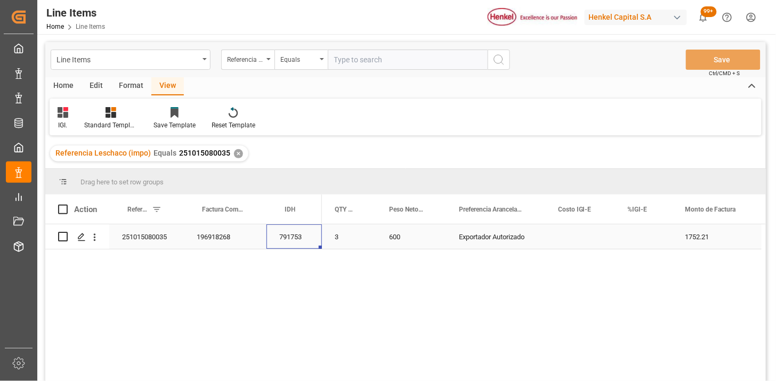
click at [296, 241] on div "791753" at bounding box center [293, 236] width 55 height 25
click at [635, 229] on div "Press SPACE to select this row." at bounding box center [644, 236] width 58 height 25
click at [639, 235] on div "Press SPACE to select this row." at bounding box center [644, 236] width 58 height 25
click at [639, 235] on input "Press SPACE to select this row." at bounding box center [643, 243] width 41 height 20
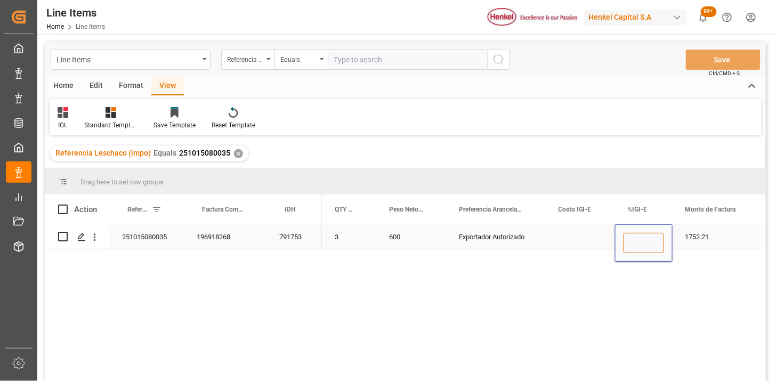
type input "0"
